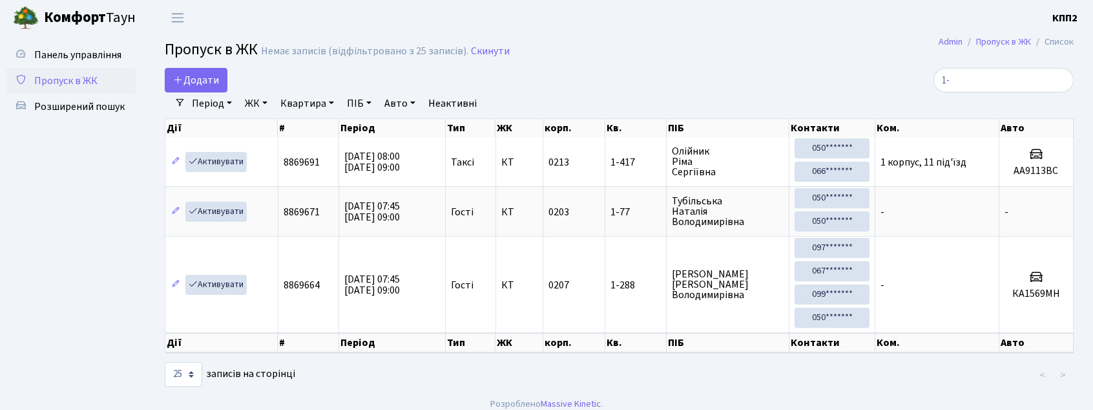
select select "25"
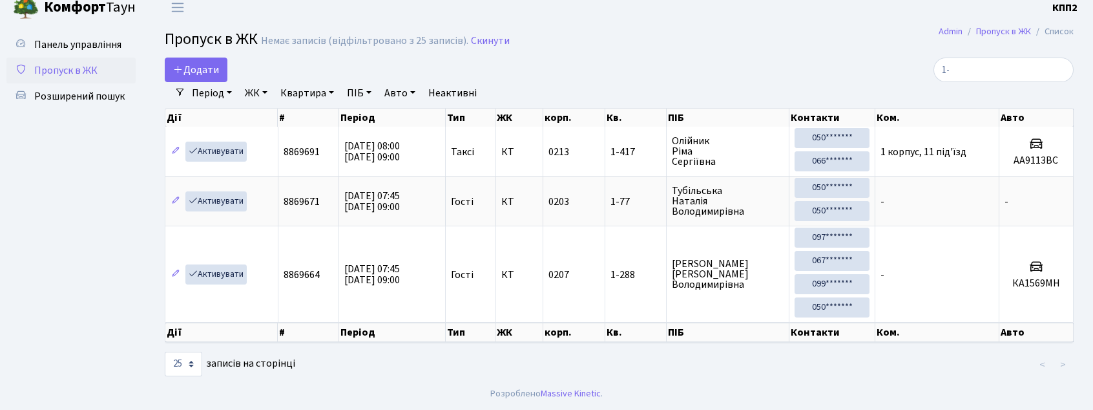
scroll to position [16, 0]
click at [258, 94] on link "ЖК" at bounding box center [256, 93] width 33 height 22
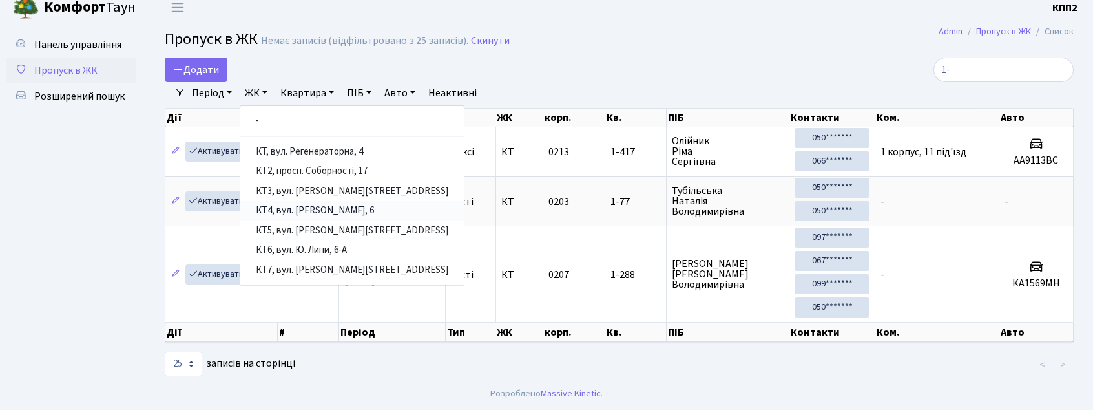
click at [317, 205] on link "КТ4, вул. [PERSON_NAME], 6" at bounding box center [351, 211] width 223 height 20
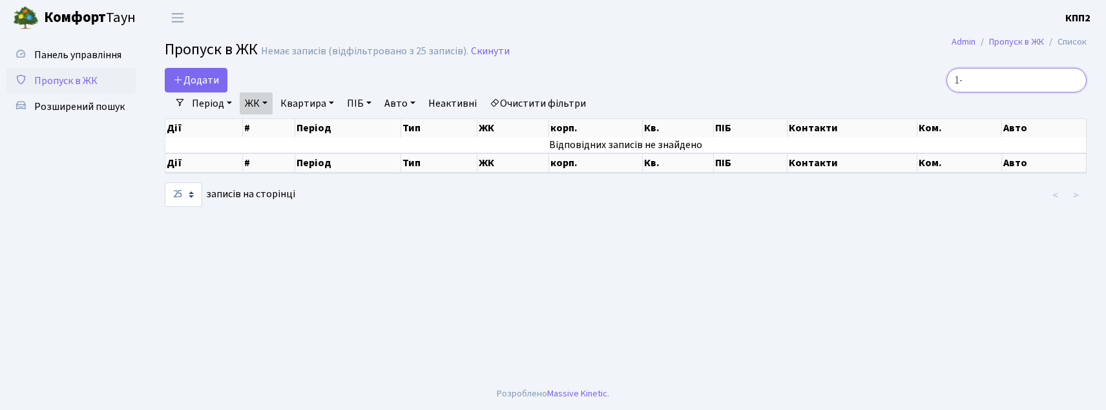
click at [1018, 80] on input "1-" at bounding box center [1016, 80] width 140 height 25
type input "1"
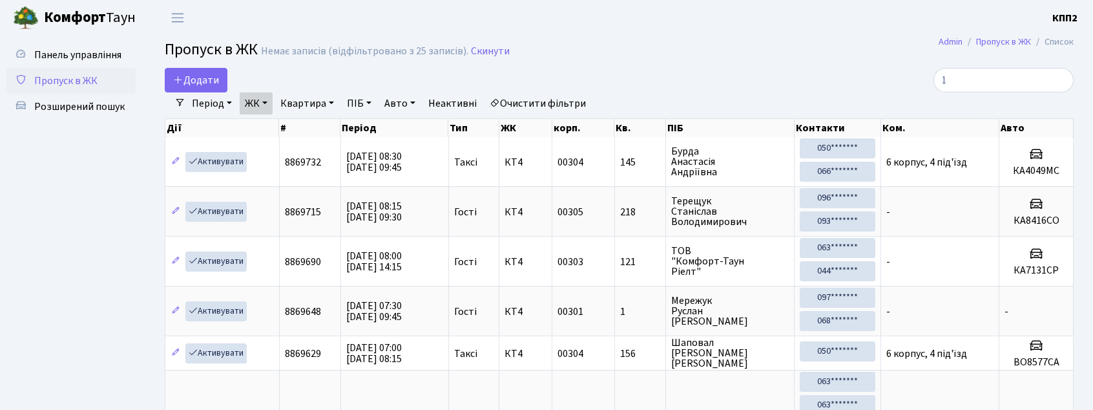
click at [246, 109] on link "ЖК" at bounding box center [256, 103] width 33 height 22
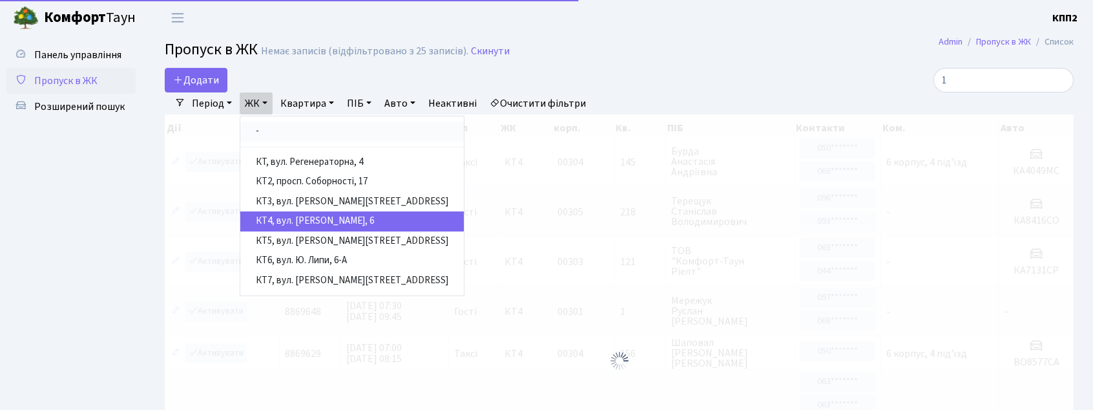
click at [273, 138] on link "-" at bounding box center [351, 131] width 223 height 20
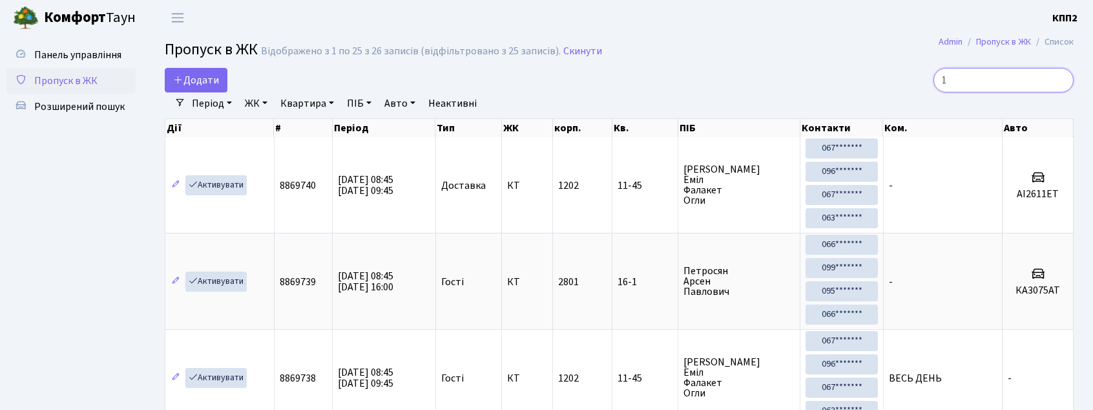
click at [974, 81] on input "1" at bounding box center [1003, 80] width 140 height 25
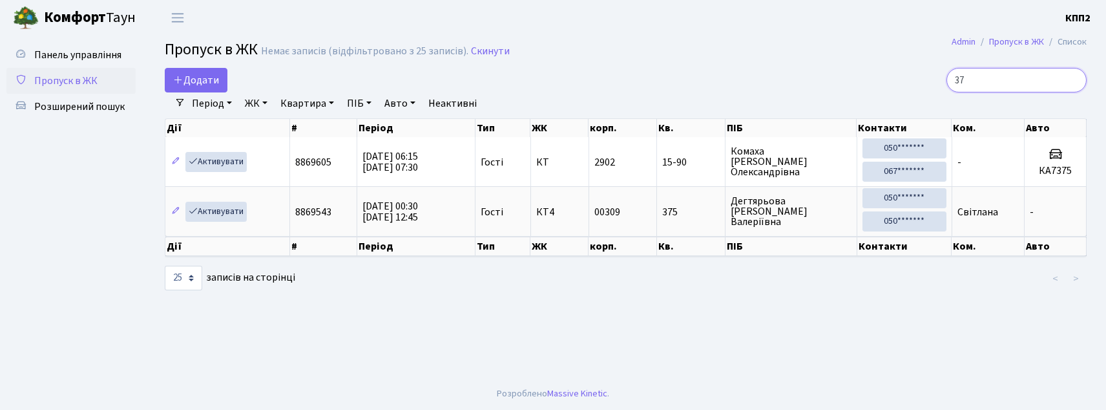
type input "3"
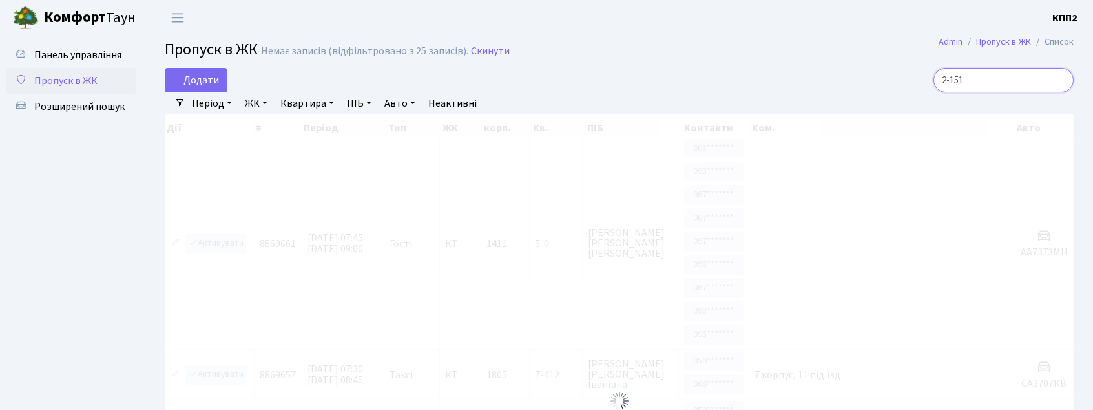
type input "2-151"
